Goal: Task Accomplishment & Management: Manage account settings

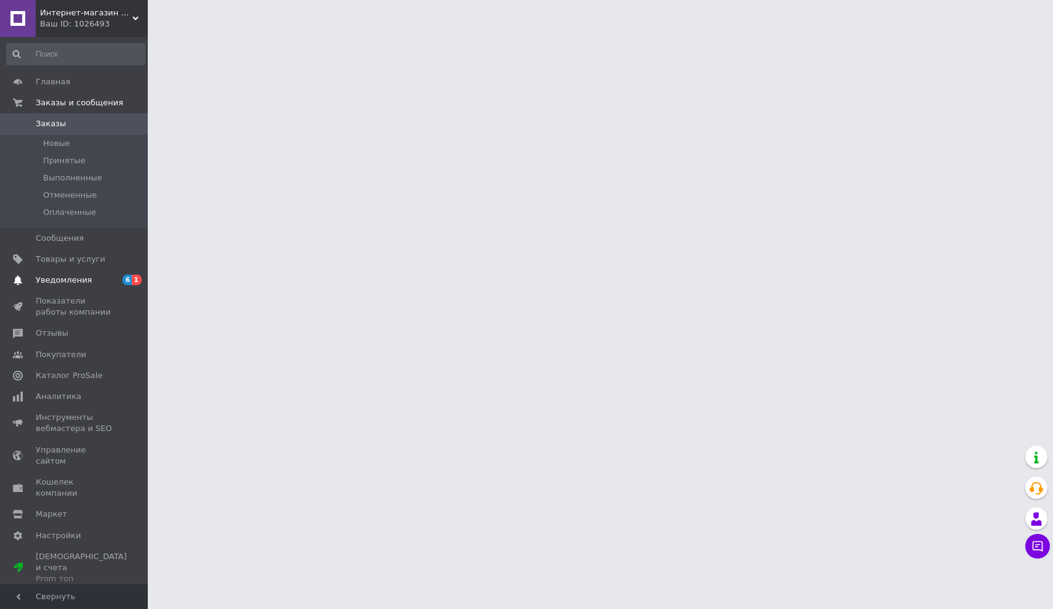
click at [68, 279] on span "Уведомления" at bounding box center [64, 280] width 56 height 11
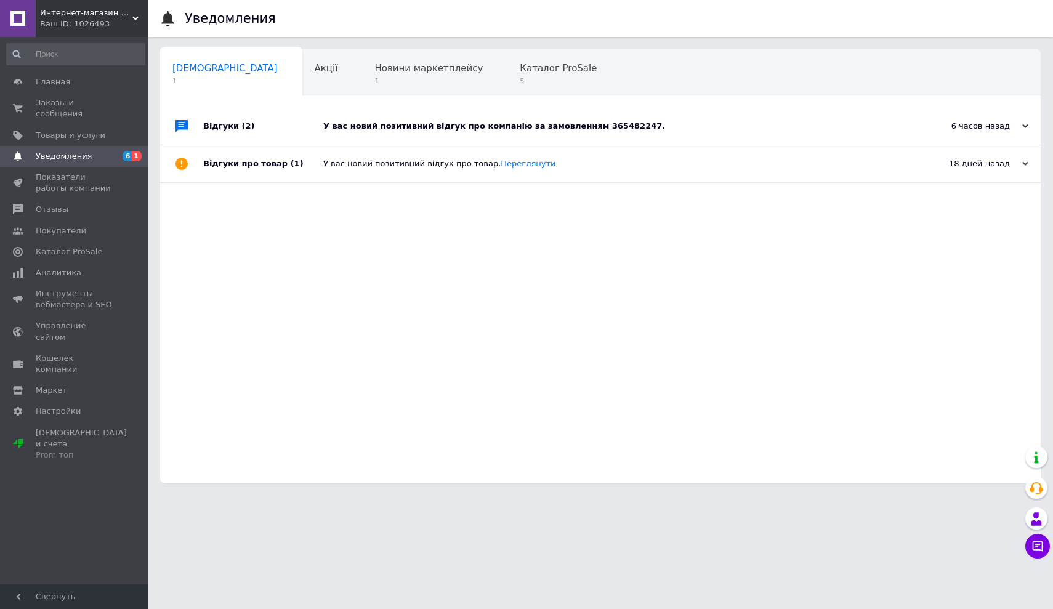
click at [616, 123] on div "У вас новий позитивний відгук про компанію за замовленням 365482247." at bounding box center [614, 126] width 582 height 11
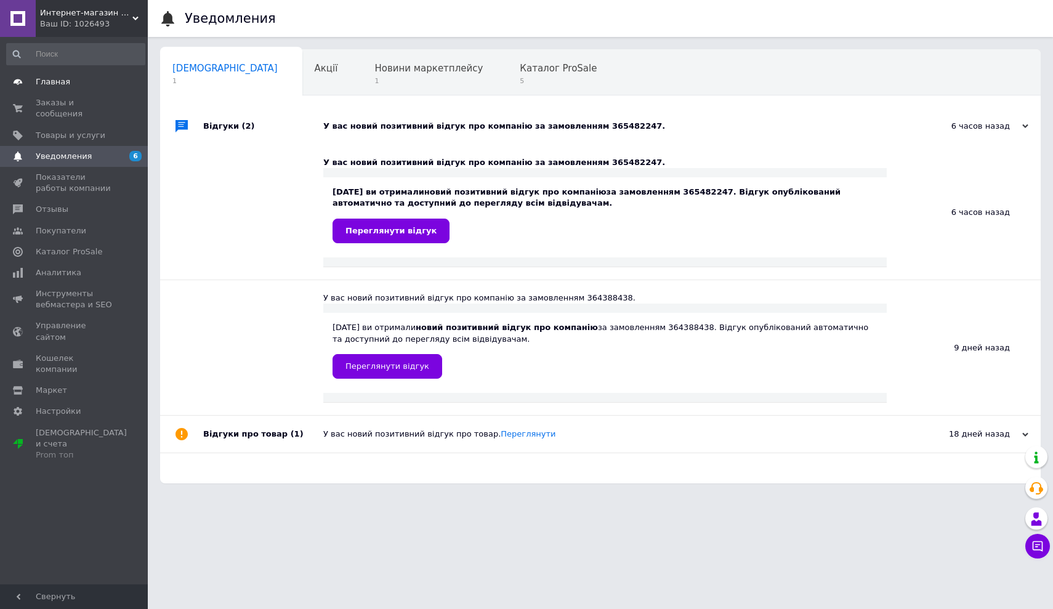
click at [55, 84] on span "Главная" at bounding box center [53, 81] width 34 height 11
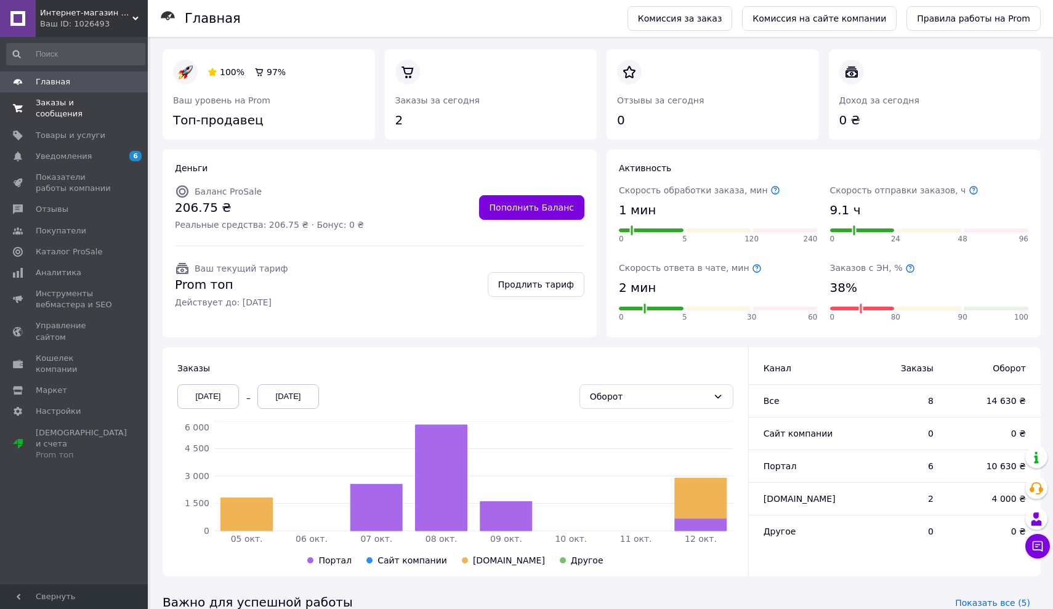
click at [53, 110] on span "Заказы и сообщения" at bounding box center [75, 108] width 78 height 22
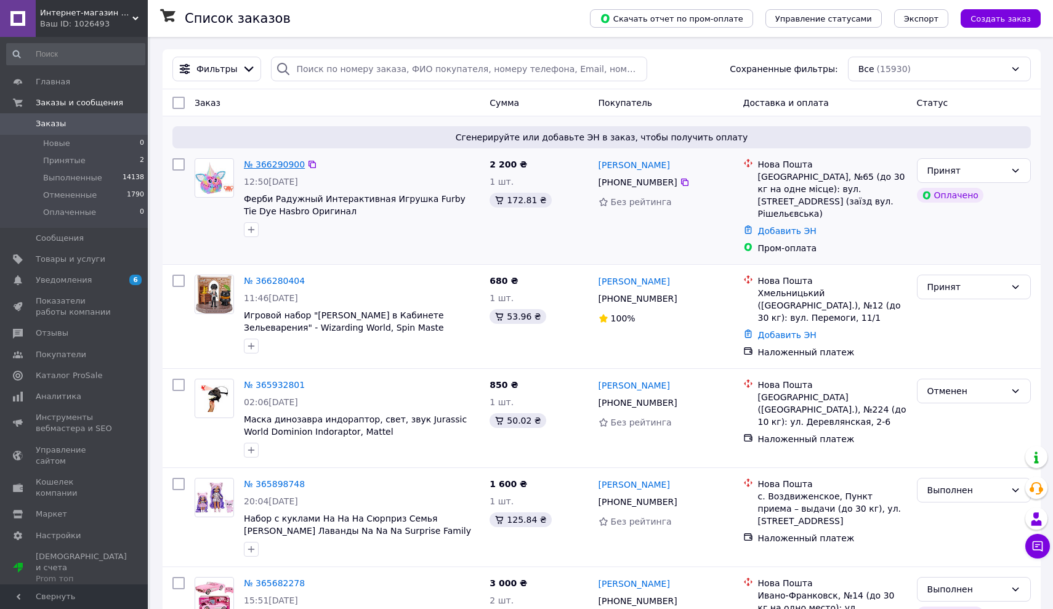
click at [271, 166] on link "№ 366290900" at bounding box center [274, 164] width 61 height 10
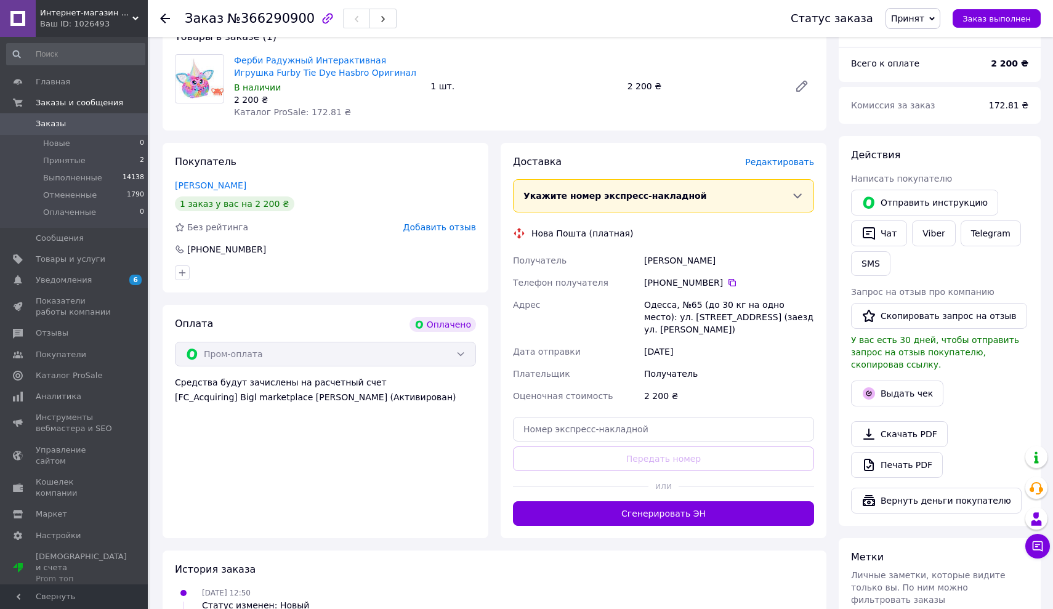
scroll to position [416, 0]
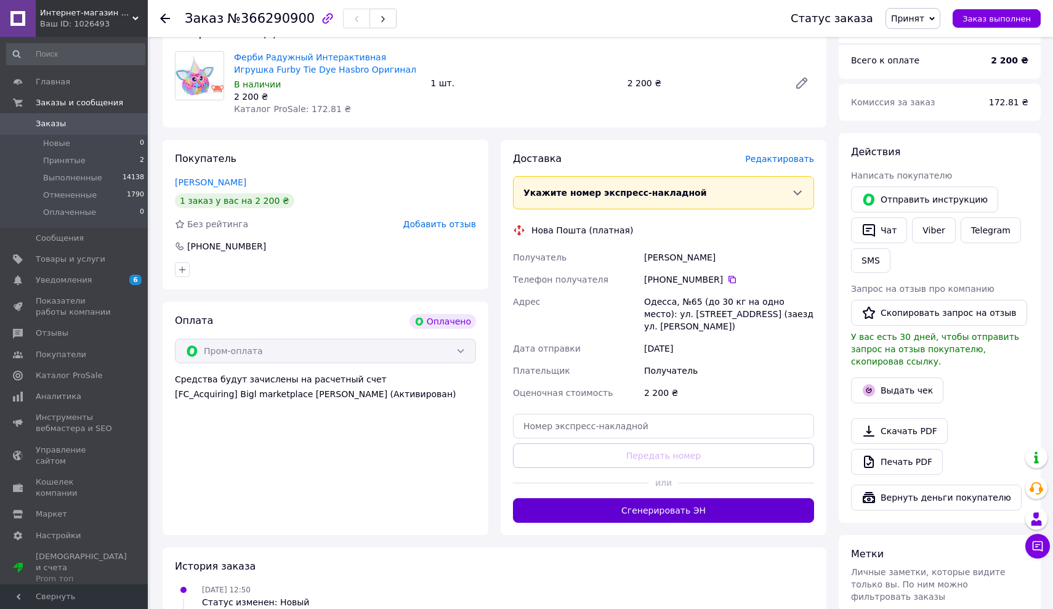
click at [691, 498] on button "Сгенерировать ЭН" at bounding box center [663, 510] width 301 height 25
